Goal: Task Accomplishment & Management: Complete application form

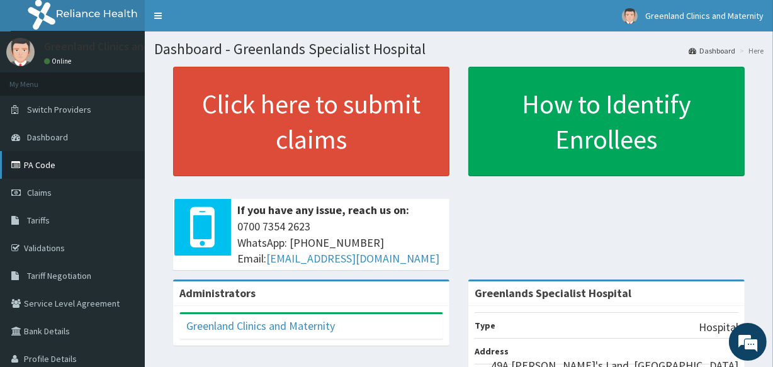
click at [28, 159] on link "PA Code" at bounding box center [72, 165] width 145 height 28
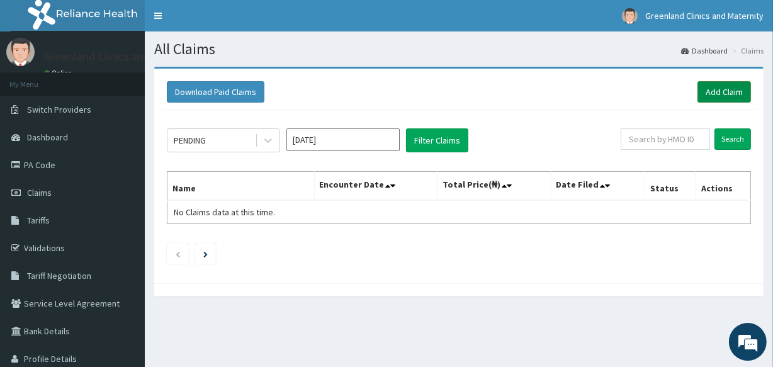
click at [724, 84] on link "Add Claim" at bounding box center [725, 91] width 54 height 21
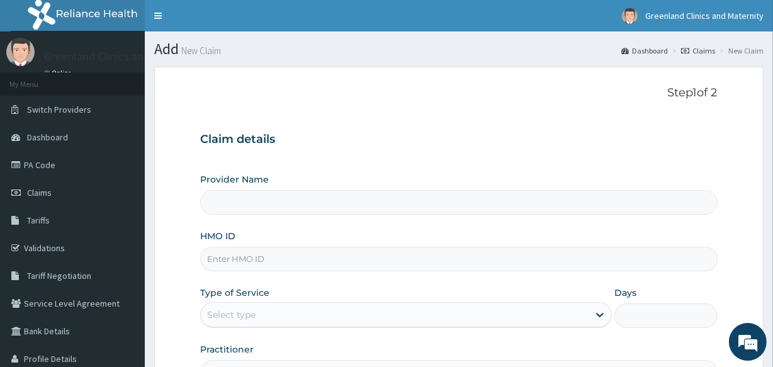
drag, startPoint x: 0, startPoint y: 0, endPoint x: 434, endPoint y: 259, distance: 505.7
click at [434, 259] on input "HMO ID" at bounding box center [458, 259] width 517 height 25
type input "Greenlands Specialist Hospital"
type input "SSK/10013/E"
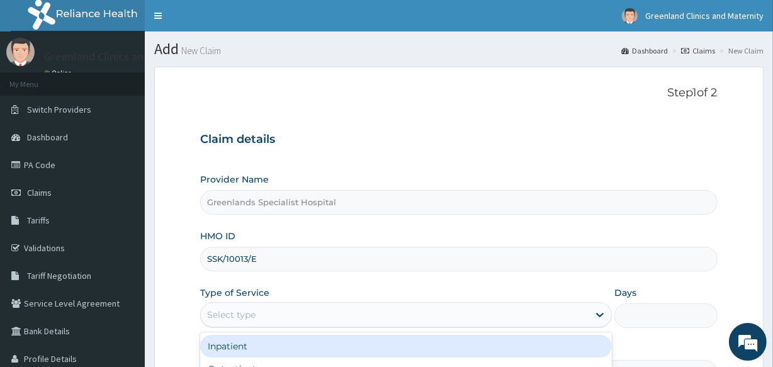
click at [234, 312] on div "Select type" at bounding box center [231, 315] width 48 height 13
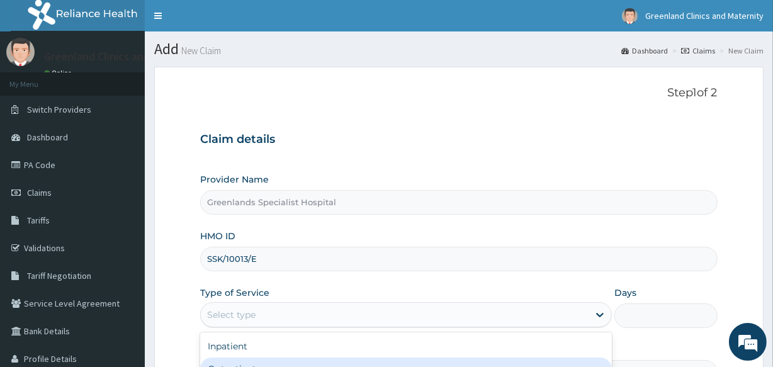
click at [241, 358] on div "Outpatient" at bounding box center [406, 369] width 412 height 23
type input "1"
click at [194, 332] on form "Step 1 of 2 Claim details Provider Name Greenlands Specialist Hospital HMO ID S…" at bounding box center [458, 271] width 609 height 409
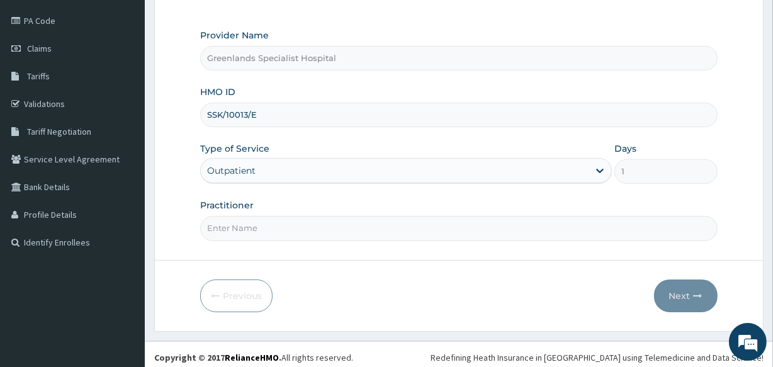
scroll to position [149, 0]
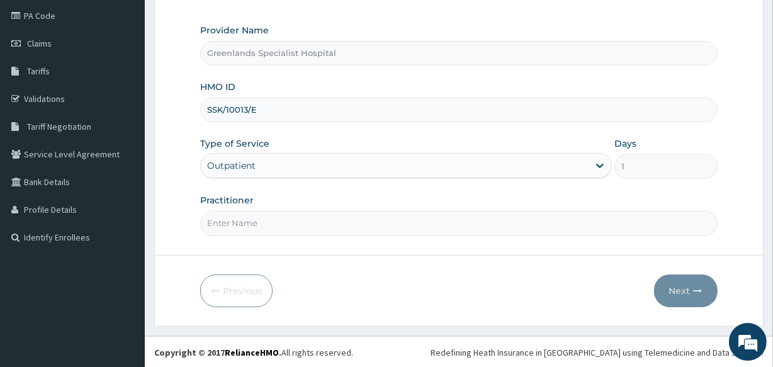
click at [261, 230] on input "Practitioner" at bounding box center [458, 223] width 517 height 25
type input "DURU"
click at [677, 285] on button "Next" at bounding box center [686, 291] width 64 height 33
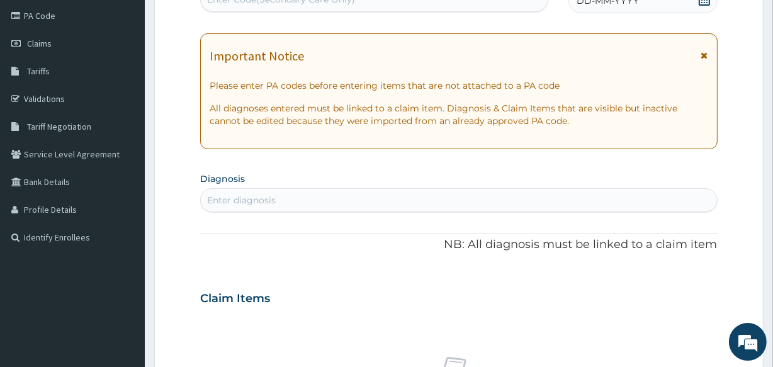
scroll to position [142, 0]
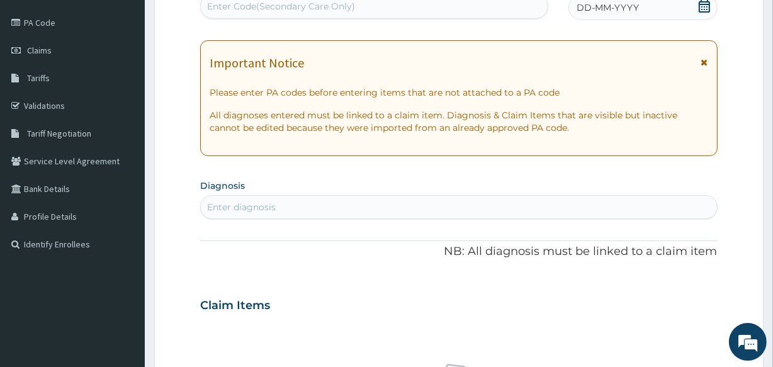
click at [480, 3] on div "Enter Code(Secondary Care Only)" at bounding box center [374, 6] width 346 height 20
paste input "PA/11A575"
type input "PA/11A575"
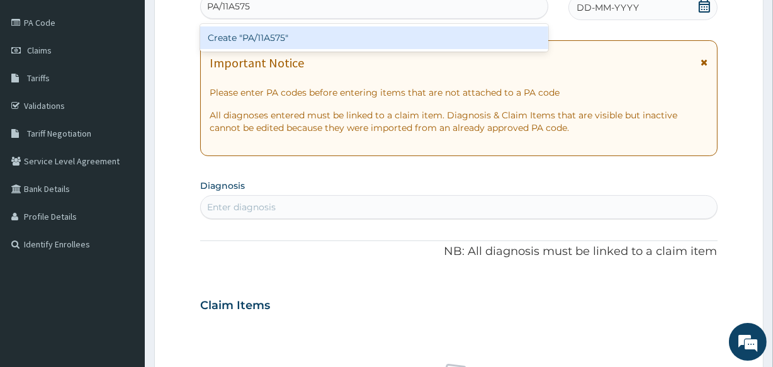
click at [434, 31] on div "Create "PA/11A575"" at bounding box center [374, 37] width 348 height 23
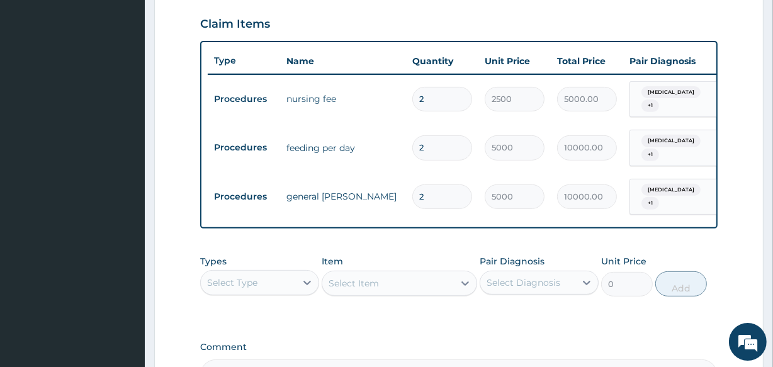
scroll to position [576, 0]
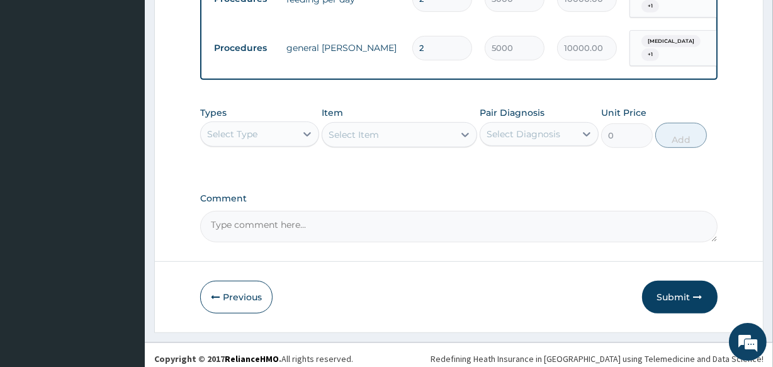
click at [276, 132] on div "Select Type" at bounding box center [248, 134] width 95 height 20
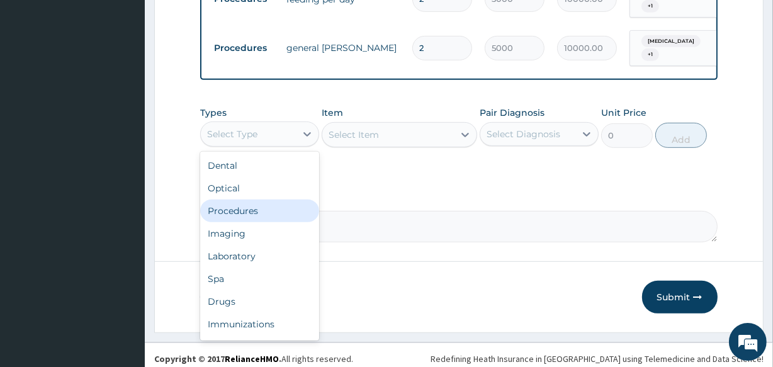
click at [268, 207] on div "Procedures" at bounding box center [259, 211] width 119 height 23
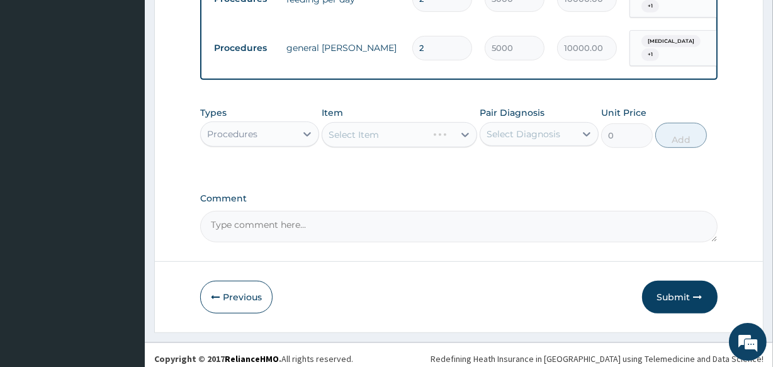
click at [341, 136] on div "Select Item" at bounding box center [399, 134] width 155 height 25
click at [454, 133] on div at bounding box center [465, 134] width 23 height 23
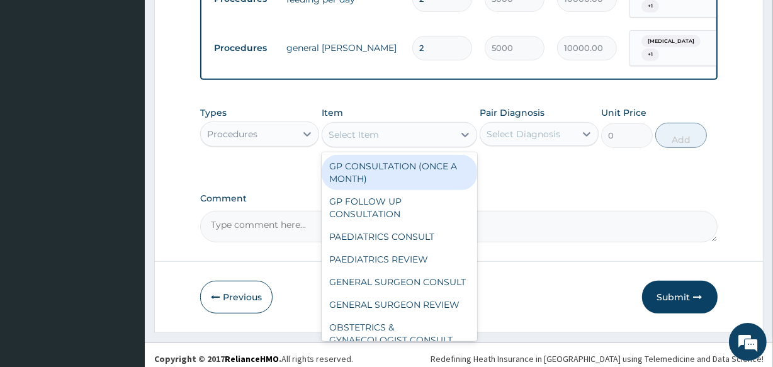
click at [429, 169] on div "GP CONSULTATION (ONCE A MONTH)" at bounding box center [399, 172] width 155 height 35
type input "2000"
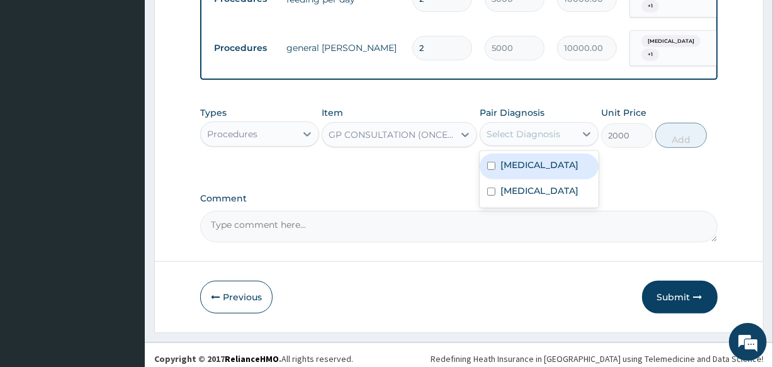
click at [507, 128] on div "Select Diagnosis" at bounding box center [524, 134] width 74 height 13
click at [506, 159] on label "[MEDICAL_DATA]" at bounding box center [540, 165] width 78 height 13
checkbox input "true"
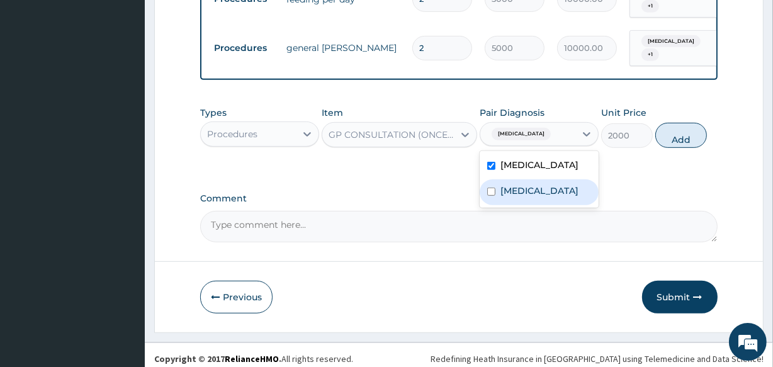
click at [511, 184] on label "[MEDICAL_DATA]" at bounding box center [540, 190] width 78 height 13
checkbox input "true"
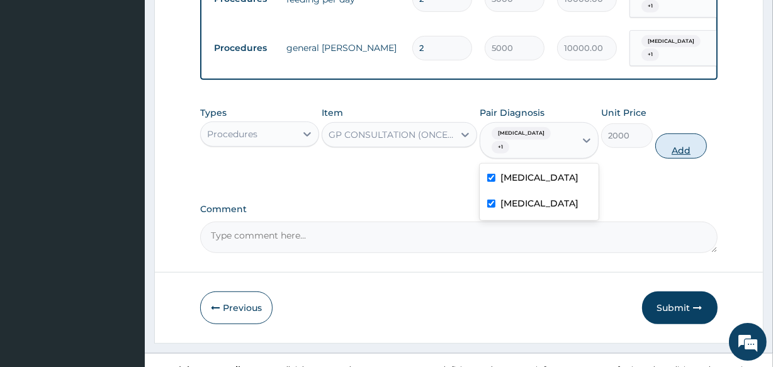
click at [674, 133] on button "Add" at bounding box center [681, 145] width 52 height 25
type input "0"
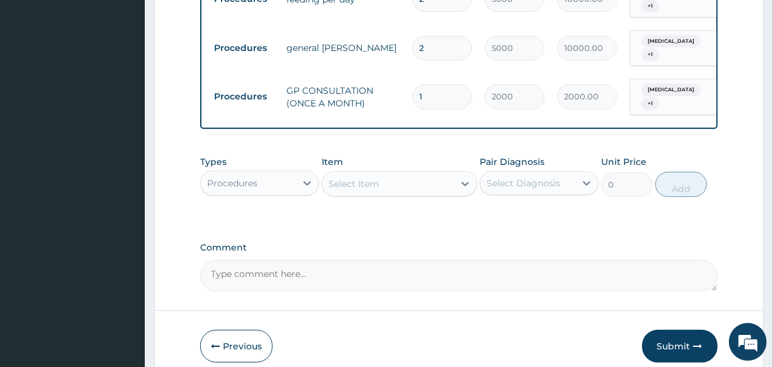
click at [422, 174] on div "Select Item" at bounding box center [387, 184] width 131 height 20
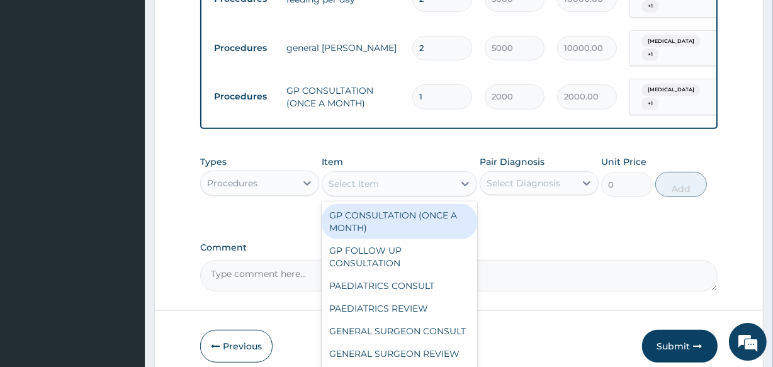
click at [256, 177] on div "Procedures" at bounding box center [232, 183] width 50 height 13
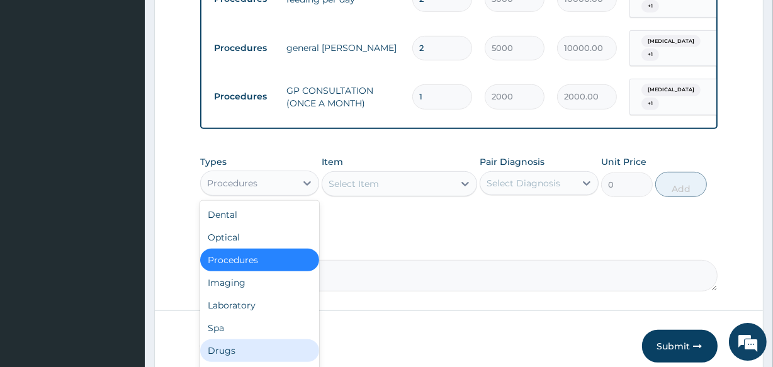
click at [242, 339] on div "Drugs" at bounding box center [259, 350] width 119 height 23
